Goal: Information Seeking & Learning: Learn about a topic

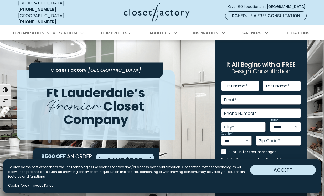
click at [271, 170] on button "ACCEPT" at bounding box center [283, 170] width 66 height 11
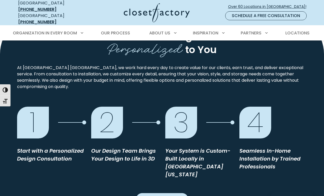
scroll to position [468, 0]
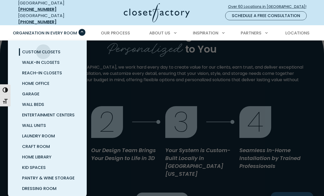
click at [43, 49] on span "Custom Closets" at bounding box center [41, 52] width 38 height 6
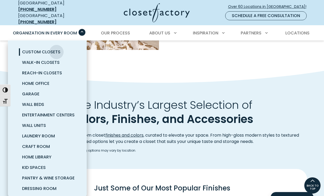
scroll to position [556, 0]
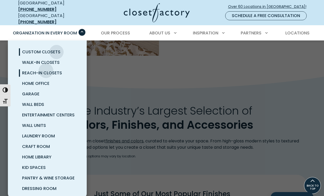
click at [46, 70] on span "Reach-In Closets" at bounding box center [42, 73] width 40 height 6
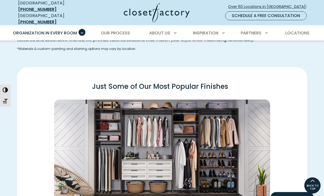
scroll to position [633, 0]
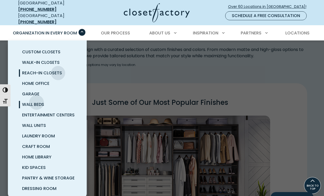
click at [37, 101] on span "Wall Beds" at bounding box center [33, 104] width 22 height 6
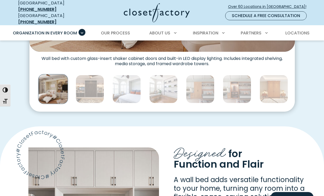
scroll to position [290, 0]
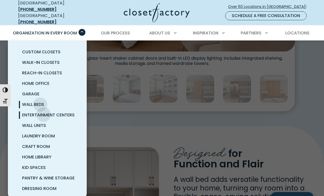
click at [44, 112] on span "Entertainment Centers" at bounding box center [48, 115] width 53 height 6
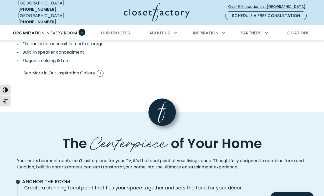
scroll to position [1066, 0]
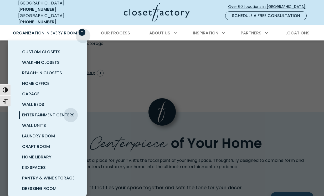
click at [83, 31] on span "Primary Menu" at bounding box center [82, 32] width 7 height 7
click at [39, 122] on span "Wall Units" at bounding box center [34, 125] width 24 height 6
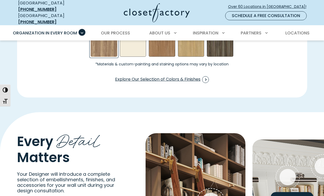
scroll to position [852, 0]
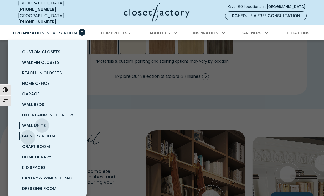
click at [28, 133] on span "Laundry Room" at bounding box center [38, 136] width 33 height 6
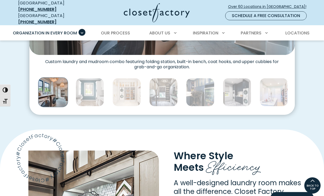
scroll to position [271, 0]
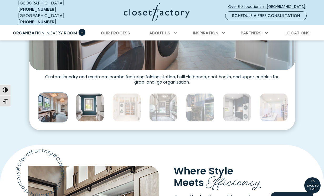
click at [91, 114] on img "Thumbnail Gallery" at bounding box center [90, 107] width 28 height 28
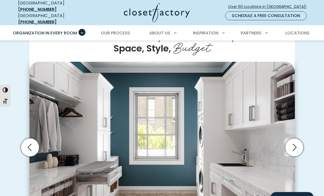
scroll to position [121, 0]
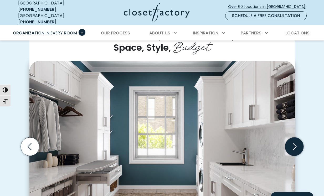
click at [292, 137] on icon "Next slide" at bounding box center [294, 146] width 18 height 18
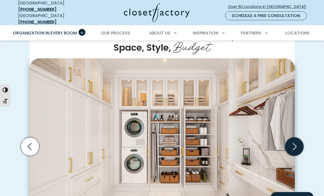
click at [292, 138] on icon "Next slide" at bounding box center [294, 146] width 18 height 18
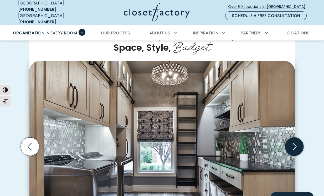
click at [292, 138] on icon "Next slide" at bounding box center [294, 146] width 18 height 18
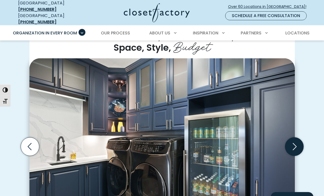
click at [292, 138] on icon "Next slide" at bounding box center [294, 146] width 18 height 18
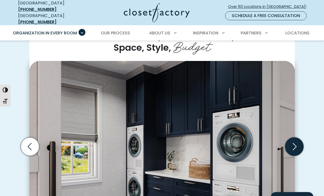
click at [292, 138] on icon "Next slide" at bounding box center [294, 146] width 18 height 18
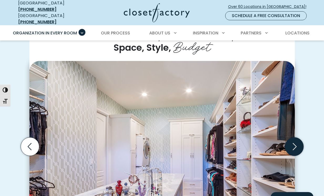
click at [292, 138] on icon "Next slide" at bounding box center [294, 146] width 18 height 18
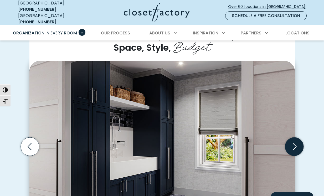
click at [292, 138] on icon "Next slide" at bounding box center [294, 146] width 18 height 18
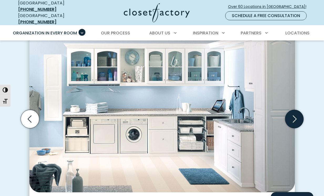
scroll to position [152, 0]
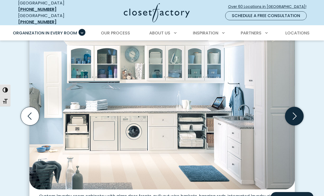
click at [295, 115] on icon "Next slide" at bounding box center [294, 116] width 18 height 18
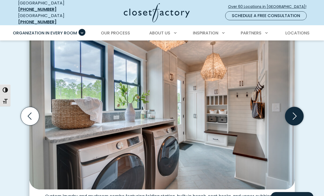
click at [295, 115] on icon "Next slide" at bounding box center [294, 116] width 18 height 18
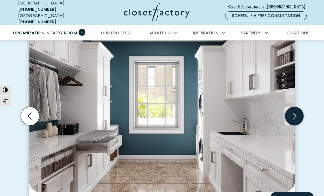
click at [295, 115] on icon "Next slide" at bounding box center [294, 116] width 18 height 18
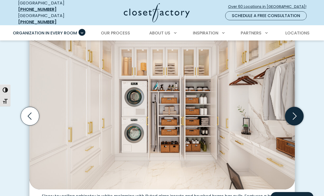
click at [295, 115] on icon "Next slide" at bounding box center [294, 116] width 18 height 18
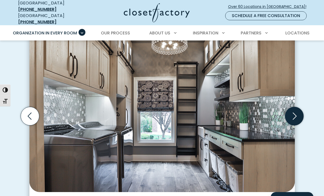
click at [292, 111] on icon "Next slide" at bounding box center [294, 116] width 18 height 18
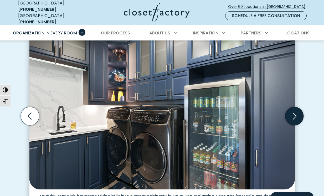
click at [292, 111] on icon "Next slide" at bounding box center [294, 116] width 18 height 18
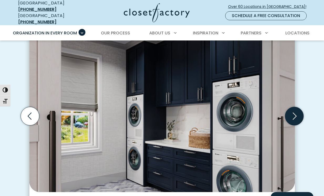
click at [292, 111] on icon "Next slide" at bounding box center [294, 116] width 18 height 18
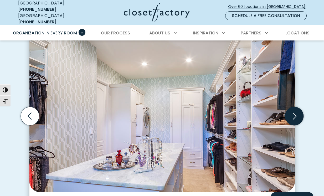
click at [292, 111] on icon "Next slide" at bounding box center [294, 116] width 18 height 18
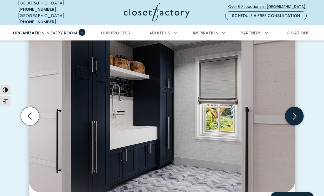
click at [292, 111] on icon "Next slide" at bounding box center [294, 116] width 18 height 18
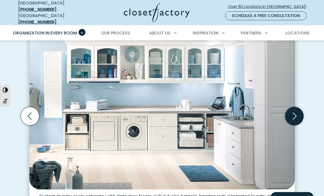
click at [292, 111] on icon "Next slide" at bounding box center [294, 116] width 18 height 18
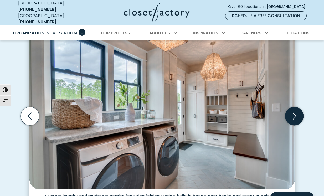
click at [292, 111] on icon "Next slide" at bounding box center [294, 116] width 18 height 18
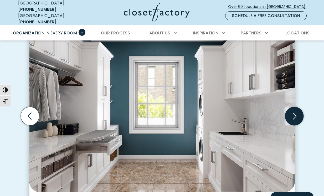
click at [292, 111] on icon "Next slide" at bounding box center [294, 116] width 18 height 18
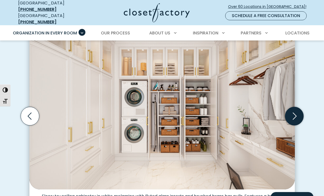
click at [292, 111] on icon "Next slide" at bounding box center [294, 116] width 18 height 18
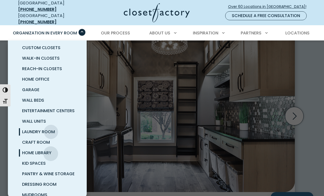
scroll to position [7, 0]
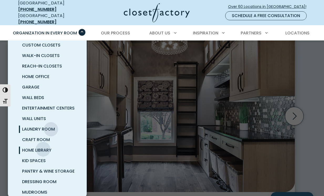
click at [43, 147] on span "Home Library" at bounding box center [36, 150] width 29 height 6
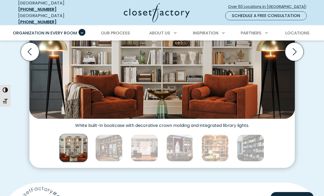
scroll to position [213, 0]
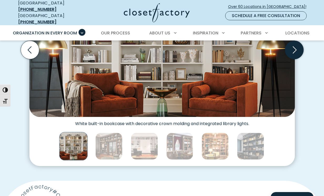
click at [292, 49] on icon "Next slide" at bounding box center [294, 50] width 18 height 18
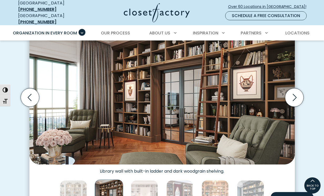
scroll to position [115, 0]
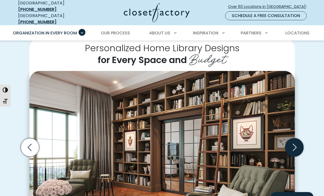
click at [296, 142] on icon "Next slide" at bounding box center [294, 147] width 18 height 18
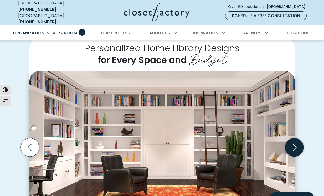
click at [296, 142] on icon "Next slide" at bounding box center [294, 147] width 18 height 18
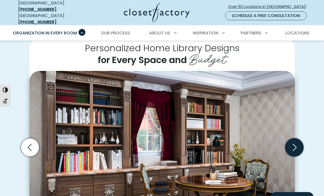
click at [296, 142] on icon "Next slide" at bounding box center [294, 147] width 18 height 18
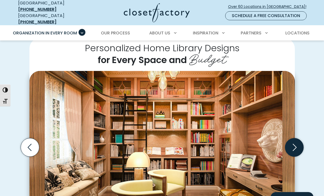
click at [296, 142] on icon "Next slide" at bounding box center [294, 147] width 18 height 18
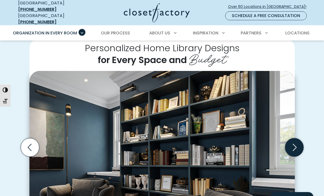
click at [296, 142] on icon "Next slide" at bounding box center [294, 147] width 18 height 18
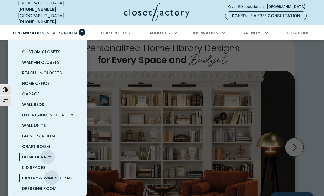
scroll to position [13, 0]
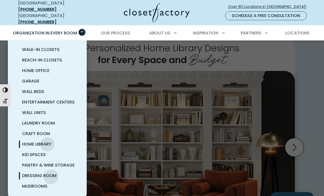
click at [51, 173] on span "Dressing Room" at bounding box center [39, 176] width 34 height 6
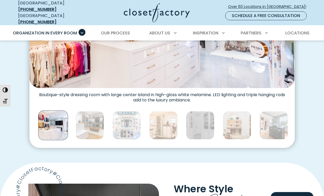
scroll to position [233, 0]
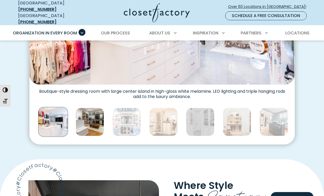
click at [101, 122] on img "Thumbnail Gallery" at bounding box center [90, 122] width 28 height 28
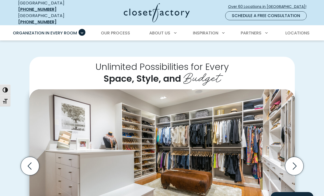
scroll to position [97, 0]
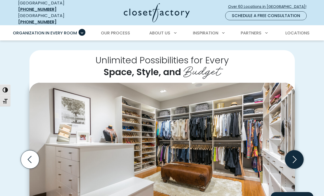
click at [293, 157] on icon "Next slide" at bounding box center [294, 159] width 18 height 18
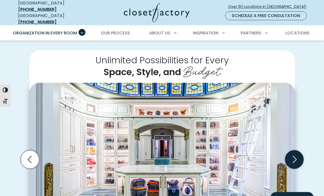
click at [293, 157] on icon "Next slide" at bounding box center [294, 159] width 18 height 18
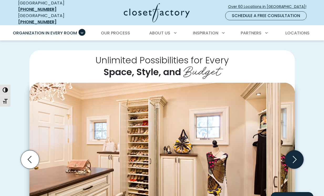
click at [293, 157] on icon "Next slide" at bounding box center [294, 159] width 18 height 18
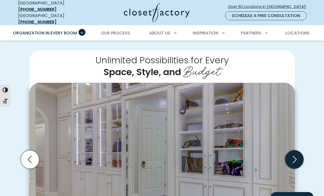
click at [293, 157] on icon "Next slide" at bounding box center [294, 159] width 18 height 18
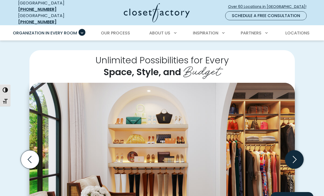
click at [293, 157] on icon "Next slide" at bounding box center [294, 159] width 18 height 18
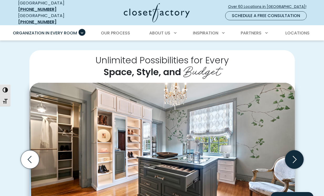
click at [293, 157] on icon "Next slide" at bounding box center [294, 159] width 18 height 18
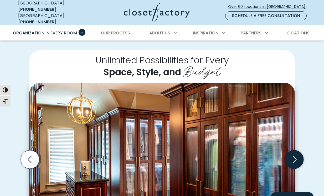
click at [293, 155] on icon "Next slide" at bounding box center [294, 159] width 18 height 18
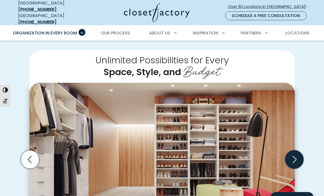
click at [293, 155] on icon "Next slide" at bounding box center [294, 159] width 18 height 18
